Goal: Submit feedback/report problem

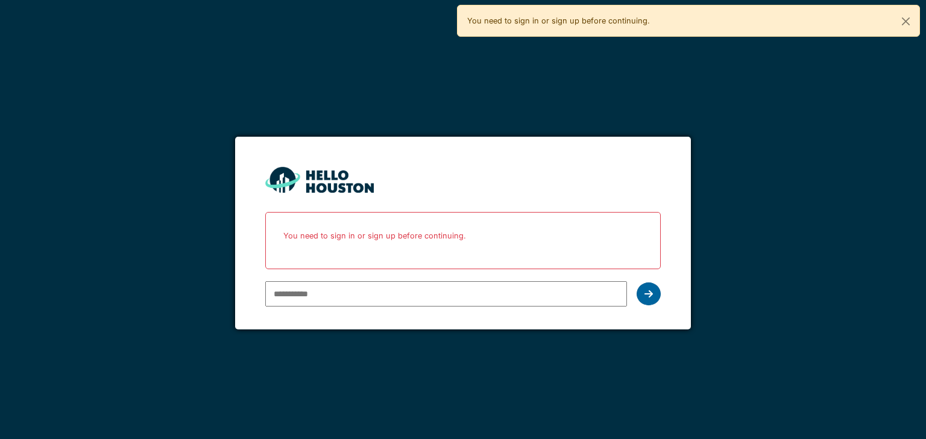
type input "**********"
click at [638, 295] on div at bounding box center [649, 294] width 24 height 23
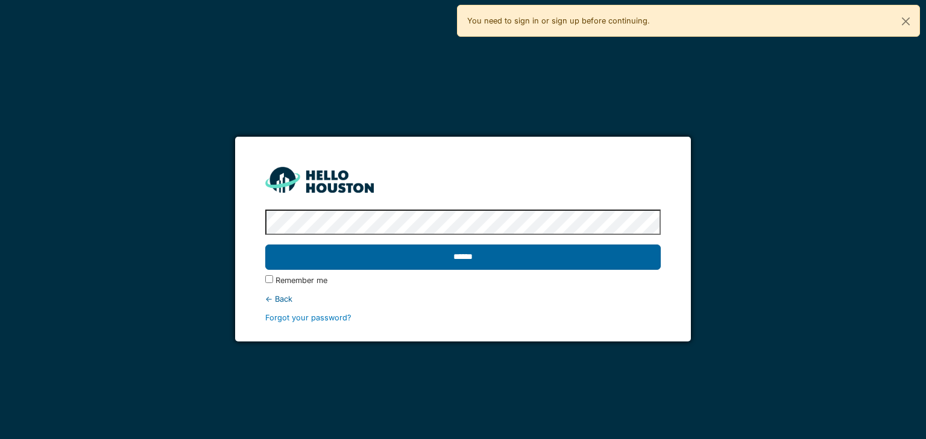
click at [496, 262] on input "******" at bounding box center [462, 257] width 395 height 25
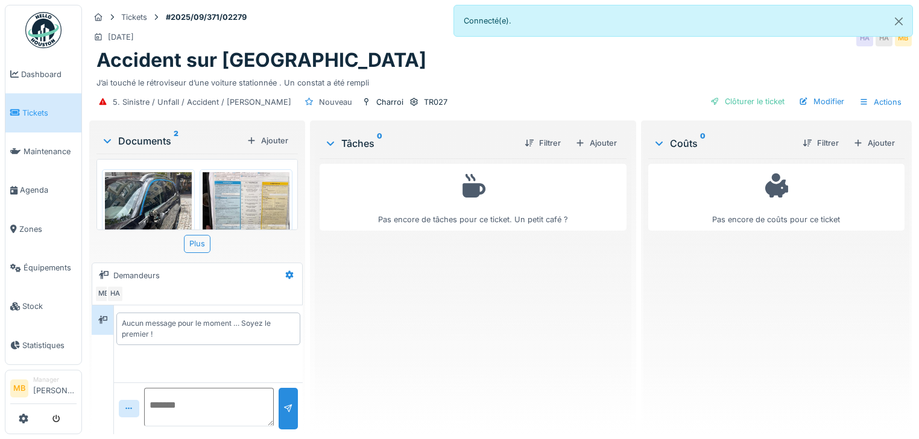
click at [233, 209] on img at bounding box center [246, 230] width 87 height 116
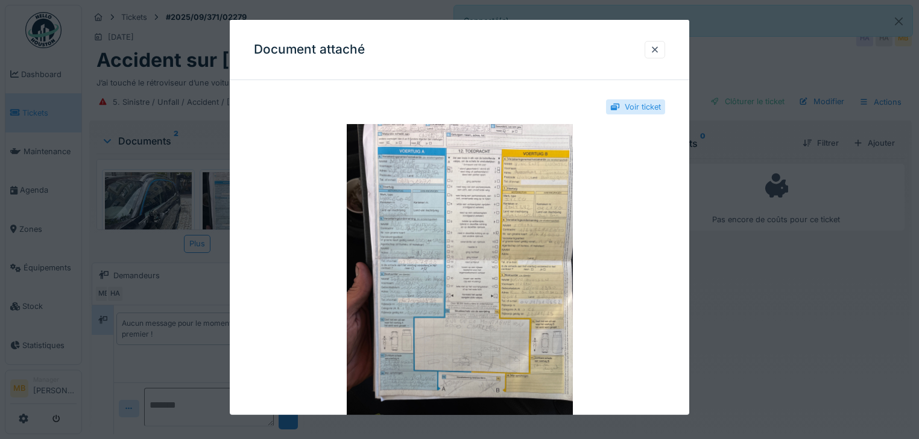
click at [162, 208] on div at bounding box center [459, 219] width 919 height 439
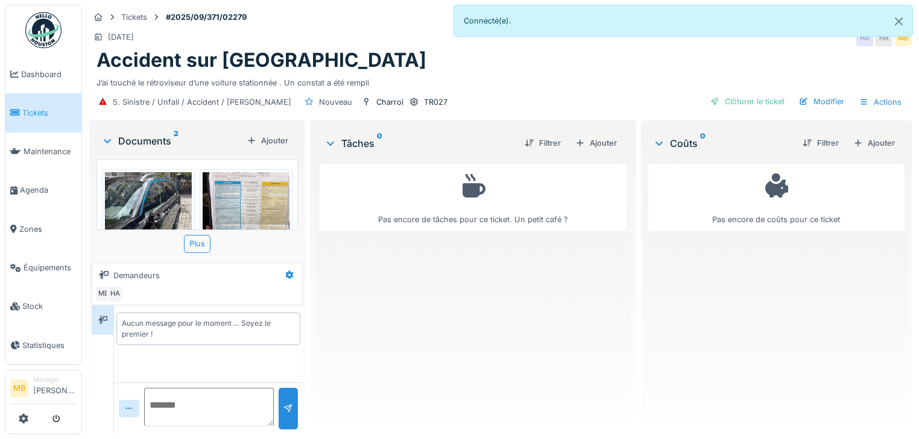
click at [162, 207] on img at bounding box center [148, 230] width 87 height 116
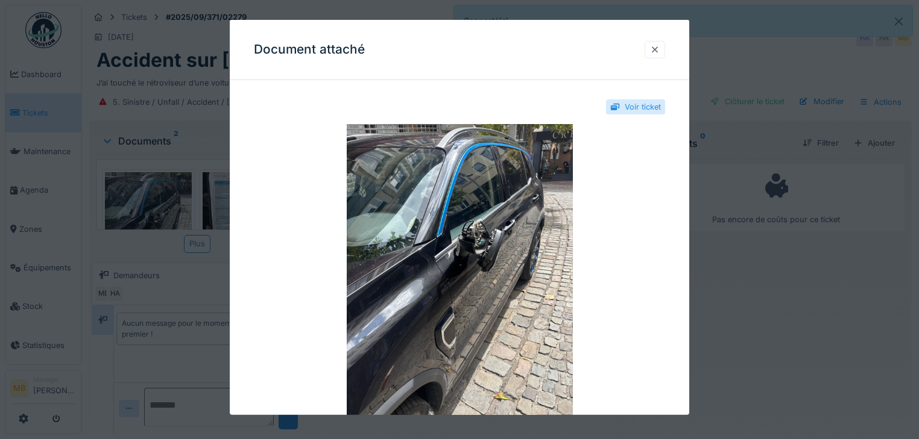
click at [658, 46] on div at bounding box center [655, 49] width 10 height 11
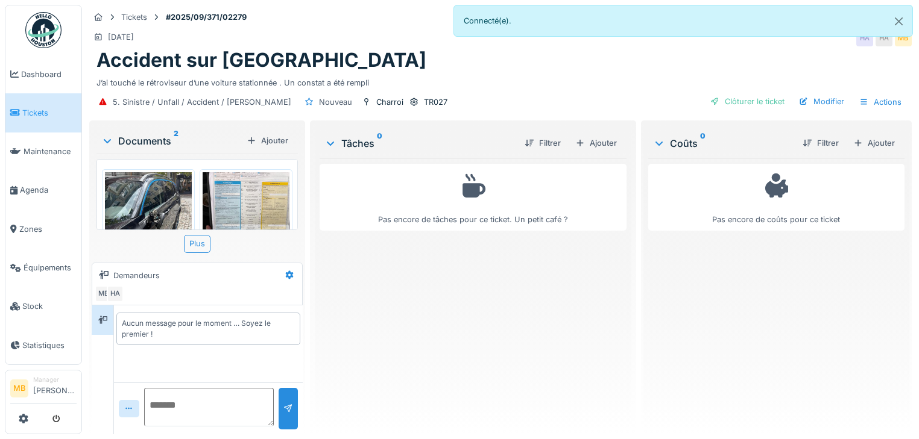
scroll to position [7, 0]
click at [279, 201] on img at bounding box center [246, 230] width 87 height 116
click at [279, 201] on div at bounding box center [459, 219] width 919 height 439
click at [260, 201] on img at bounding box center [246, 230] width 87 height 116
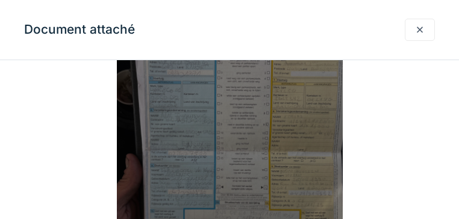
scroll to position [96, 0]
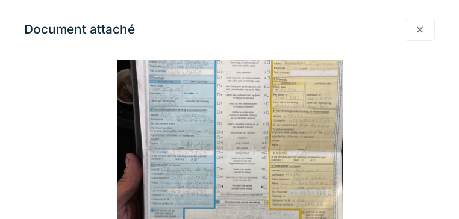
click at [429, 31] on div at bounding box center [420, 30] width 30 height 22
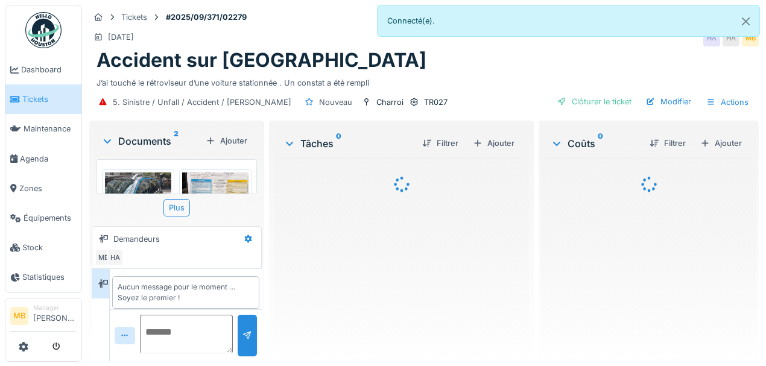
scroll to position [5, 0]
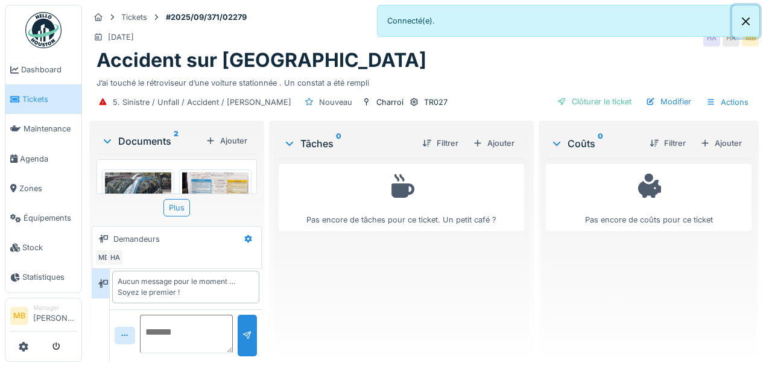
click at [753, 27] on button "Close" at bounding box center [745, 21] width 27 height 32
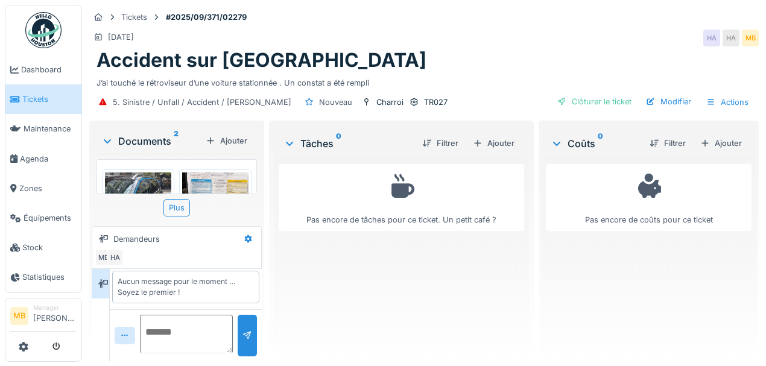
scroll to position [6, 0]
click at [140, 320] on textarea at bounding box center [186, 334] width 93 height 39
type textarea "*"
click at [200, 183] on img at bounding box center [215, 216] width 66 height 89
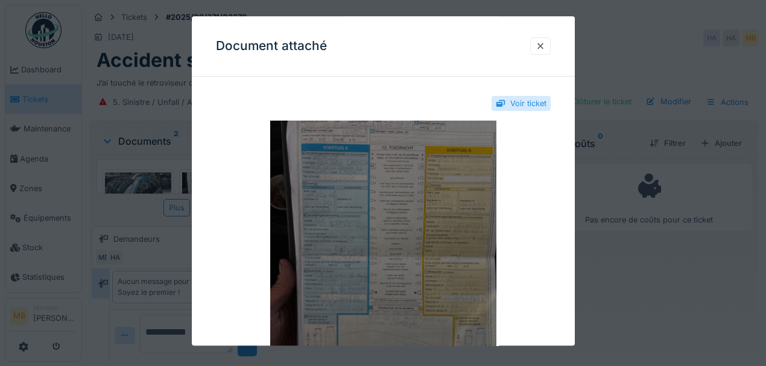
scroll to position [0, 0]
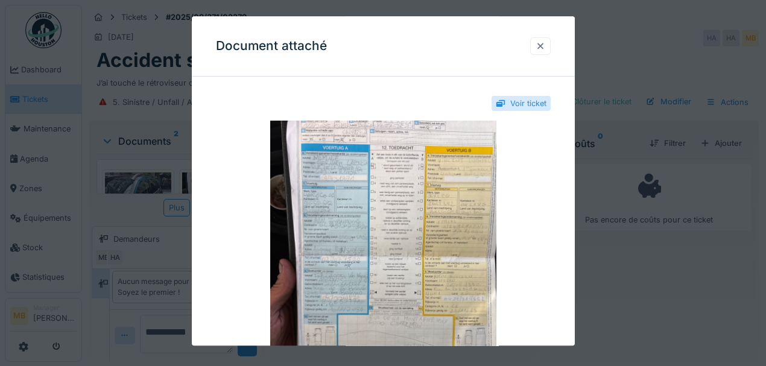
click at [549, 47] on div at bounding box center [540, 45] width 20 height 17
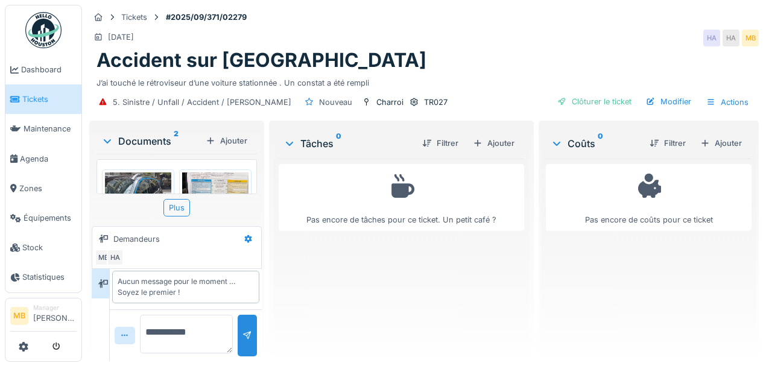
click at [204, 333] on textarea "**********" at bounding box center [186, 334] width 93 height 39
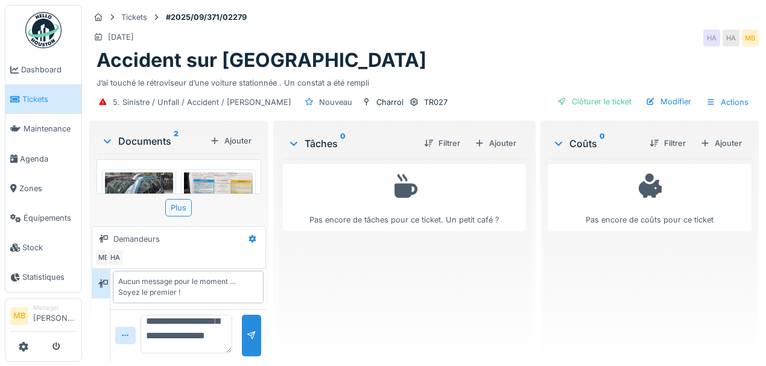
scroll to position [72, 0]
type textarea "**********"
click at [248, 332] on div at bounding box center [252, 335] width 10 height 11
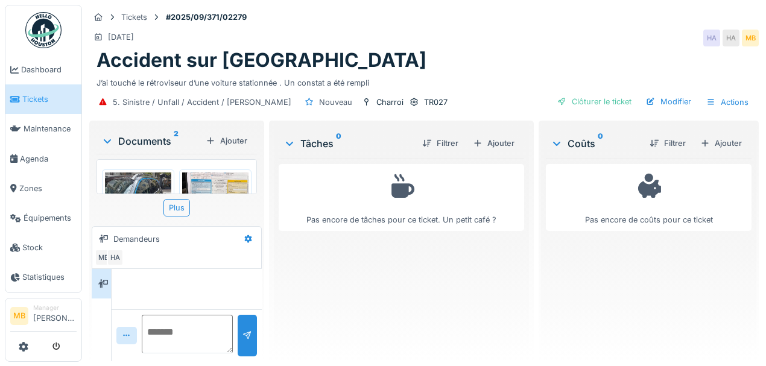
scroll to position [102, 0]
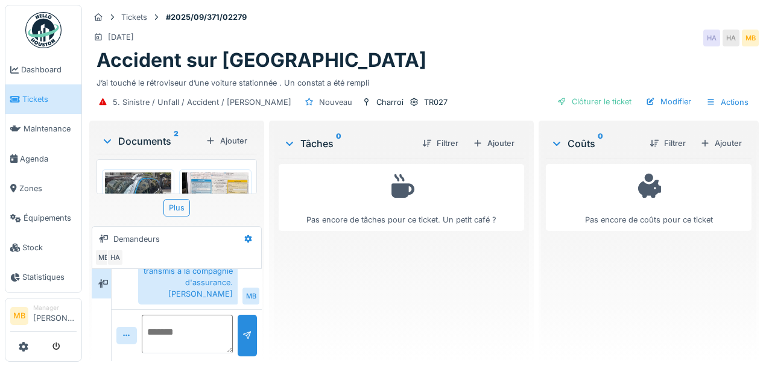
click at [184, 318] on textarea at bounding box center [187, 334] width 91 height 39
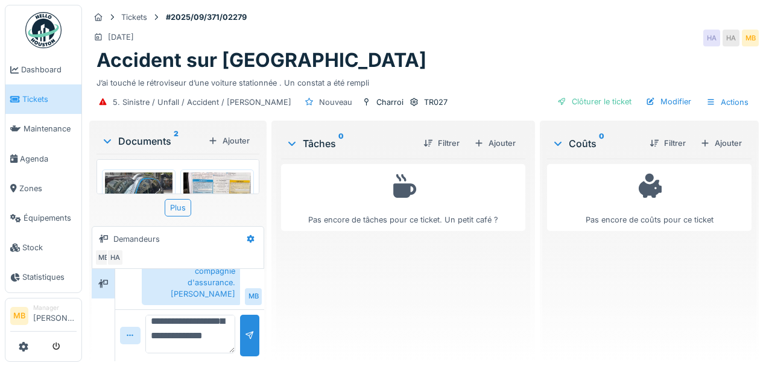
scroll to position [115, 0]
type textarea "**********"
click at [248, 337] on div at bounding box center [250, 335] width 10 height 11
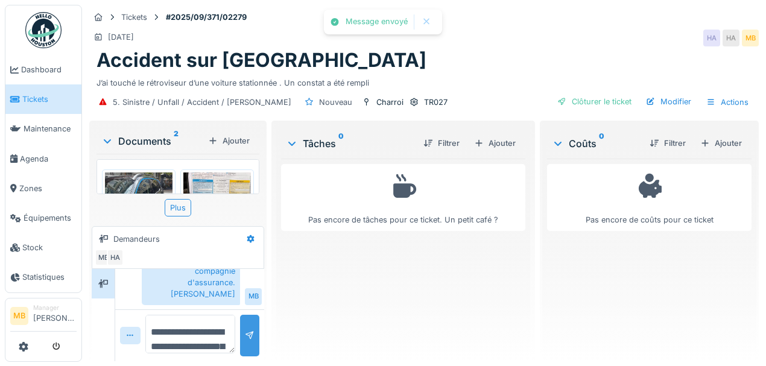
scroll to position [203, 0]
